Goal: Task Accomplishment & Management: Use online tool/utility

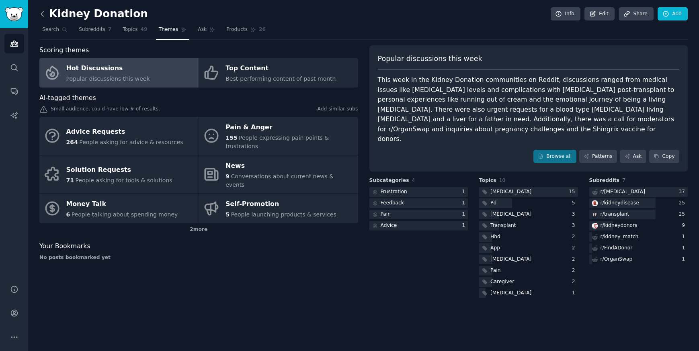
click at [42, 15] on icon at bounding box center [42, 13] width 2 height 5
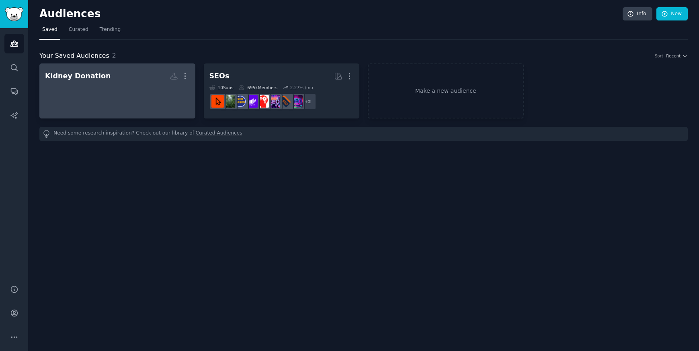
click at [114, 80] on h2 "Kidney Donation More" at bounding box center [117, 76] width 145 height 14
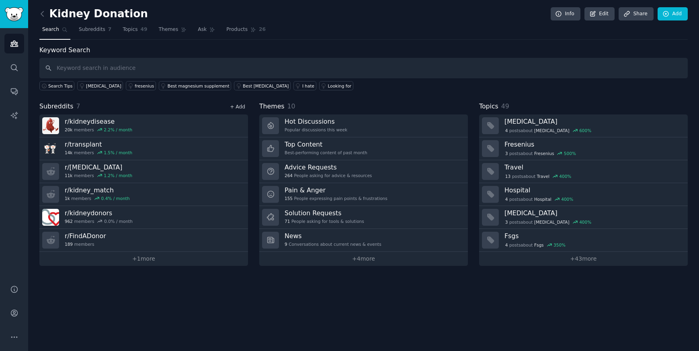
click at [238, 107] on link "+ Add" at bounding box center [237, 107] width 15 height 6
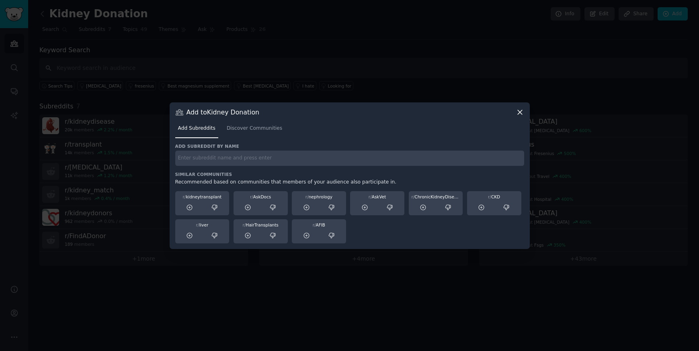
click at [516, 112] on icon at bounding box center [520, 112] width 8 height 8
